Goal: Communication & Community: Participate in discussion

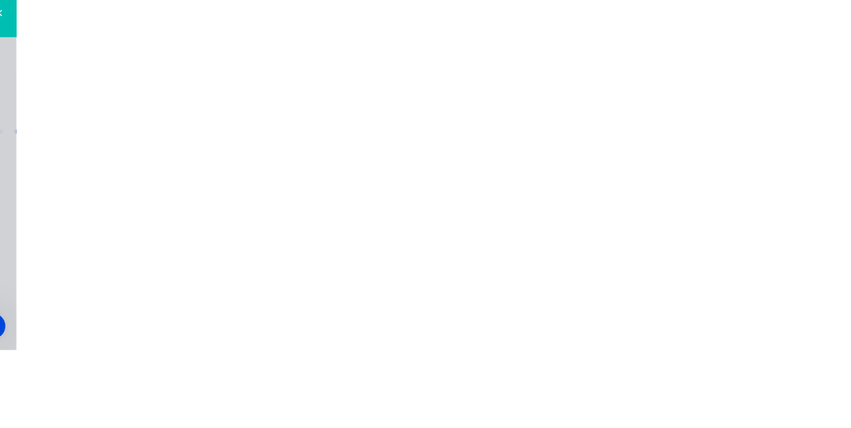
click at [176, 123] on button "Collaborate" at bounding box center [113, 116] width 126 height 33
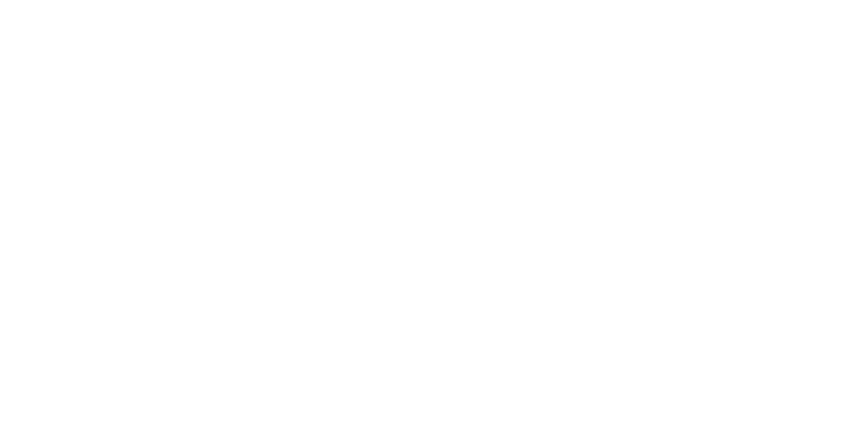
click at [712, 76] on button "Close" at bounding box center [687, 73] width 49 height 21
click at [80, 117] on icon at bounding box center [75, 118] width 9 height 8
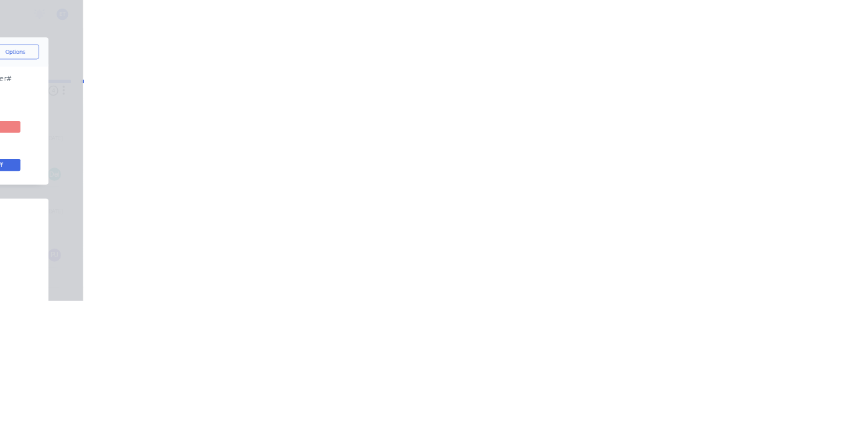
click at [139, 119] on div "Collaborate" at bounding box center [112, 116] width 53 height 12
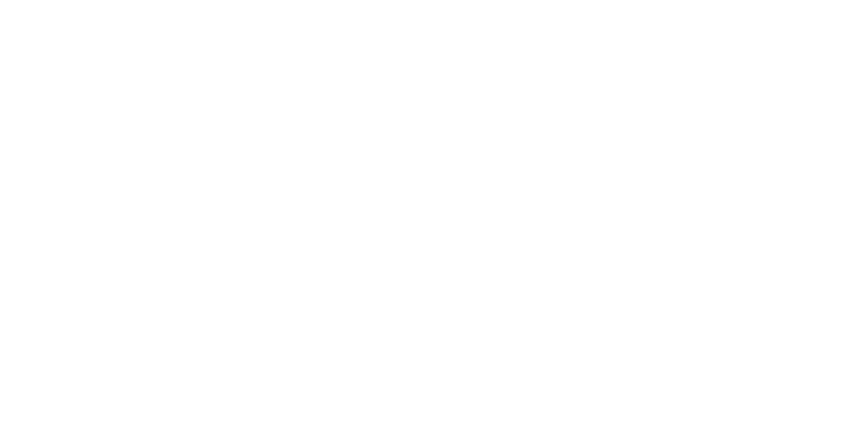
click at [599, 398] on div at bounding box center [427, 391] width 341 height 14
click at [748, 401] on button "Send" at bounding box center [722, 391] width 53 height 20
click at [599, 398] on div at bounding box center [427, 391] width 341 height 14
click at [748, 401] on button "Send" at bounding box center [722, 391] width 53 height 20
click at [599, 398] on div at bounding box center [427, 391] width 341 height 14
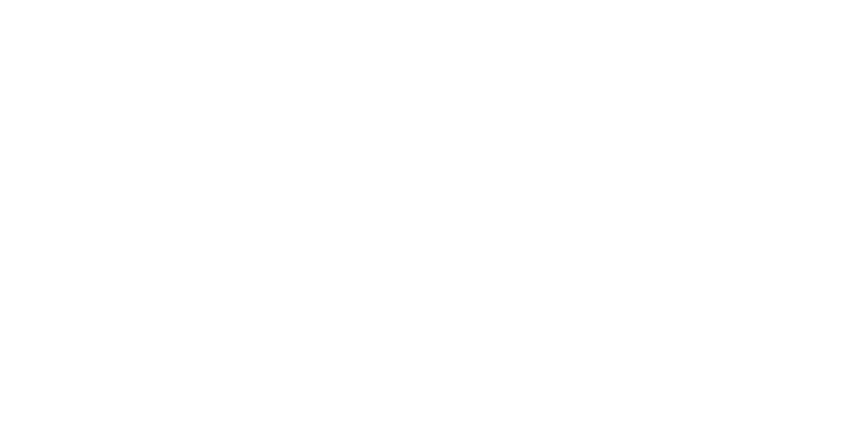
click at [748, 401] on button "Send" at bounding box center [722, 391] width 53 height 20
click at [665, 384] on div "@[PERSON_NAME] Labels Edit Delete" at bounding box center [457, 373] width 416 height 27
